Goal: Task Accomplishment & Management: Manage account settings

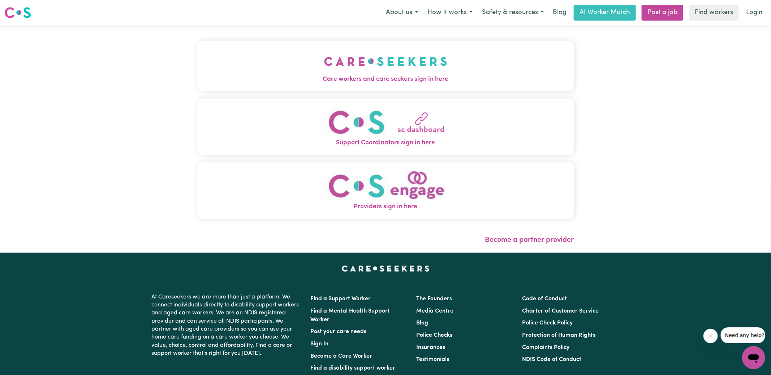
click at [357, 85] on button "Care workers and care seekers sign in here" at bounding box center [385, 66] width 377 height 51
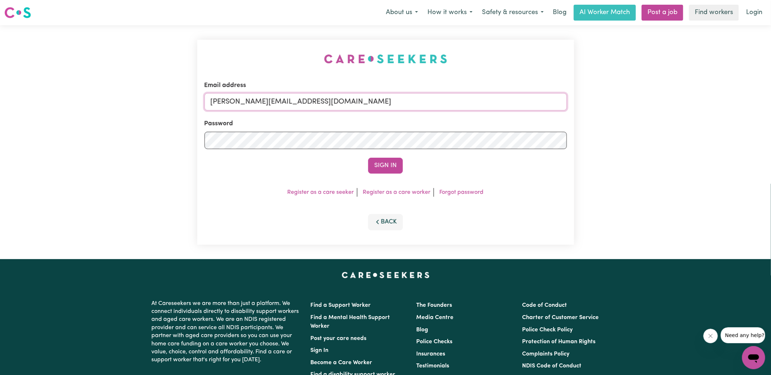
click at [327, 104] on input "[PERSON_NAME][EMAIL_ADDRESS][DOMAIN_NAME]" at bounding box center [385, 101] width 362 height 17
drag, startPoint x: 254, startPoint y: 102, endPoint x: 504, endPoint y: 116, distance: 251.1
click at [504, 116] on form "Email address [EMAIL_ADDRESS][DOMAIN_NAME] Password Sign In" at bounding box center [385, 127] width 362 height 93
type input "[EMAIL_ADDRESS][DOMAIN_NAME]"
click at [368, 158] on button "Sign In" at bounding box center [385, 166] width 35 height 16
